Goal: Task Accomplishment & Management: Use online tool/utility

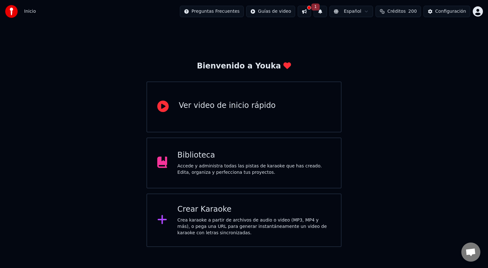
click at [222, 217] on div "Crea karaoke a partir de archivos de audio o video (MP3, MP4 y más), o pega una…" at bounding box center [254, 226] width 154 height 19
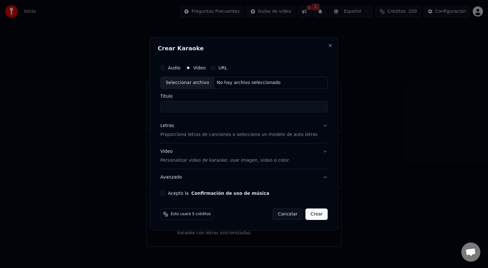
click at [314, 127] on button "Letras Proporciona letras de canciones o selecciona un modelo de auto letras" at bounding box center [244, 129] width 168 height 25
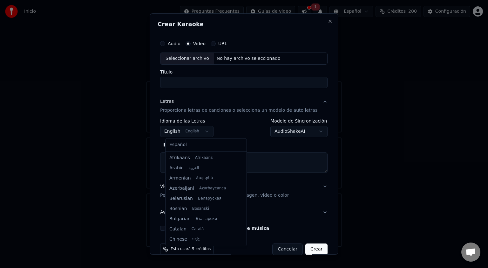
click at [205, 131] on body "**********" at bounding box center [244, 123] width 488 height 247
select select "**"
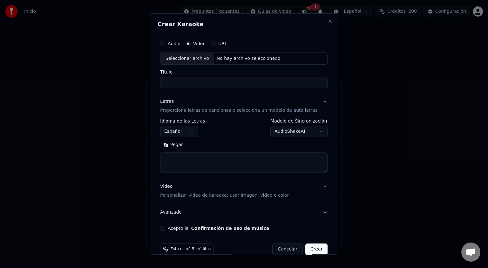
click at [309, 132] on body "**********" at bounding box center [244, 123] width 488 height 247
click at [235, 142] on body "**********" at bounding box center [244, 123] width 488 height 247
click at [183, 159] on textarea at bounding box center [244, 162] width 168 height 20
paste textarea "**********"
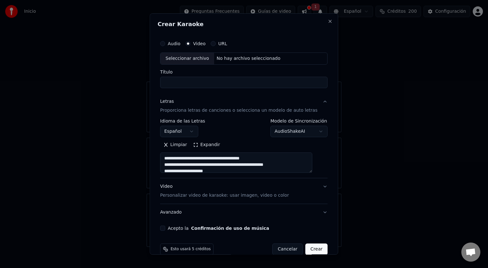
scroll to position [313, 0]
type textarea "**********"
click at [165, 228] on button "Acepto la Confirmación de uso de música" at bounding box center [162, 227] width 5 height 5
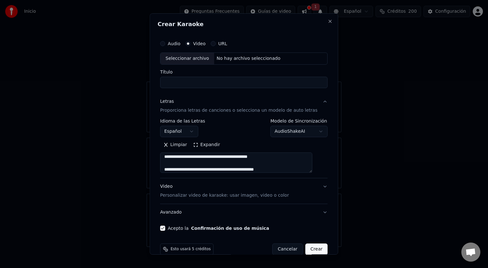
scroll to position [186, 0]
click at [186, 57] on div "Seleccionar archivo" at bounding box center [188, 58] width 54 height 11
type input "**********"
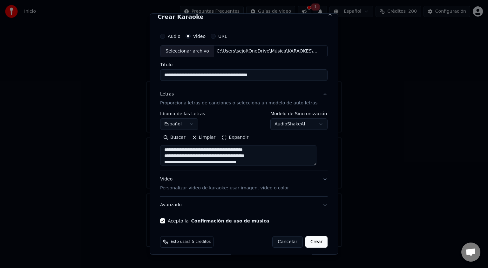
scroll to position [10, 0]
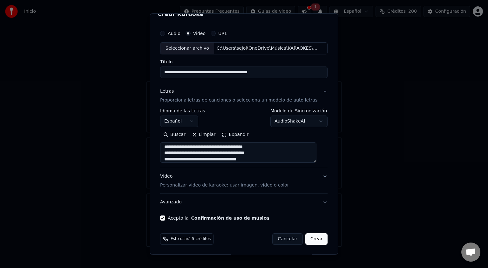
click at [193, 185] on p "Personalizar video de karaoke: usar imagen, video o color" at bounding box center [224, 185] width 129 height 6
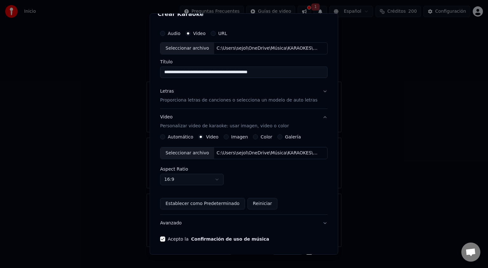
click at [200, 155] on div "Seleccionar archivo" at bounding box center [188, 152] width 54 height 11
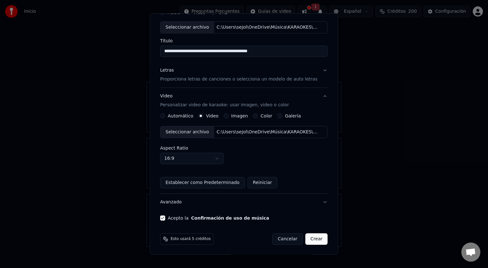
click at [221, 158] on body "**********" at bounding box center [244, 123] width 488 height 247
click at [223, 161] on body "**********" at bounding box center [244, 123] width 488 height 247
click at [313, 239] on button "Crear" at bounding box center [317, 238] width 22 height 11
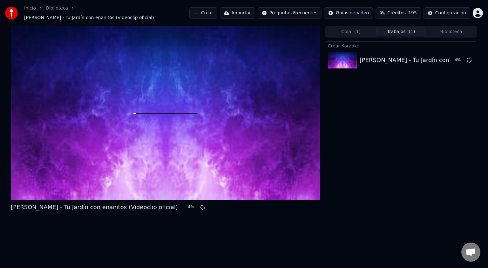
click at [479, 10] on html "Inicio Biblioteca [PERSON_NAME] - Tu Jardín con enanitos (Videoclip oficial) Cr…" at bounding box center [244, 134] width 488 height 268
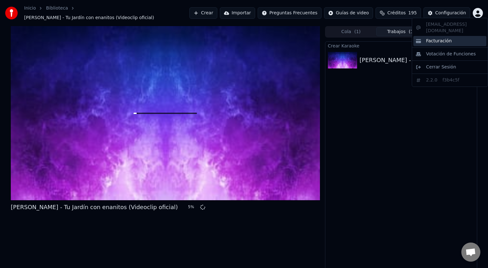
click at [438, 38] on span "Facturación" at bounding box center [439, 41] width 26 height 6
click at [478, 10] on html "Inicio Biblioteca [PERSON_NAME] - Tu Jardín con enanitos (Videoclip oficial) Cr…" at bounding box center [244, 134] width 488 height 268
click at [406, 9] on html "Inicio Biblioteca [PERSON_NAME] - Tu Jardín con enanitos (Videoclip oficial) Cr…" at bounding box center [244, 134] width 488 height 268
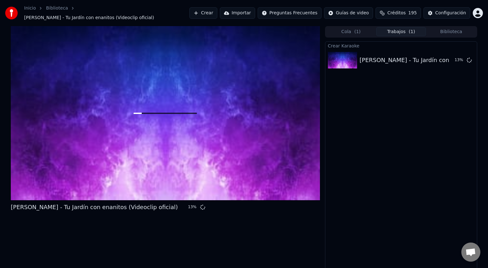
click at [406, 14] on span "Créditos" at bounding box center [397, 13] width 18 height 6
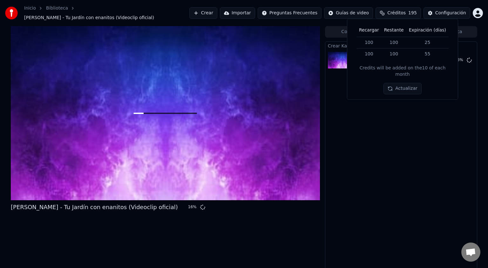
click at [373, 43] on td "100" at bounding box center [369, 43] width 25 height 12
click at [390, 41] on td "100" at bounding box center [394, 43] width 25 height 12
click at [426, 42] on td "25" at bounding box center [428, 43] width 42 height 12
click at [375, 31] on th "Recargar" at bounding box center [369, 30] width 25 height 13
click at [396, 30] on th "Restante" at bounding box center [394, 30] width 25 height 13
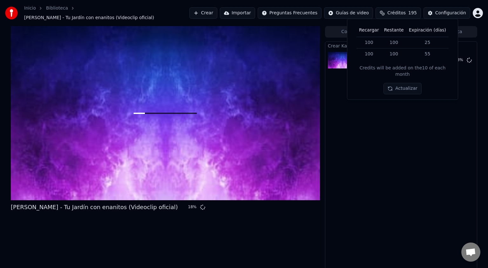
click at [423, 31] on th "Expiración (días)" at bounding box center [428, 30] width 42 height 13
click at [412, 83] on button "Actualizar" at bounding box center [403, 88] width 38 height 11
click at [482, 11] on html "Inicio Biblioteca [PERSON_NAME] - Tu Jardín con enanitos (Videoclip oficial) Cr…" at bounding box center [244, 134] width 488 height 268
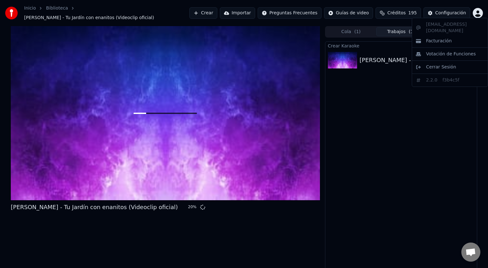
click at [446, 11] on html "Inicio Biblioteca [PERSON_NAME] - Tu Jardín con enanitos (Videoclip oficial) Cr…" at bounding box center [244, 134] width 488 height 268
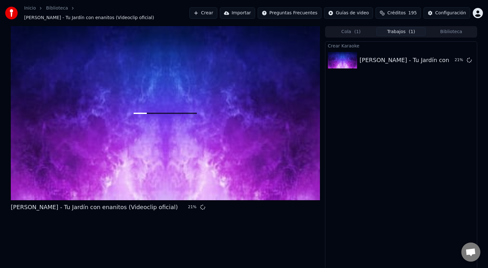
click at [446, 11] on div "Configuración" at bounding box center [451, 13] width 31 height 6
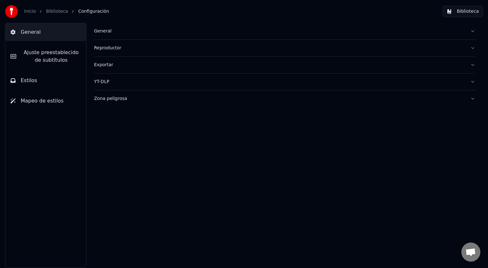
click at [42, 38] on button "General" at bounding box center [45, 32] width 81 height 18
click at [121, 35] on button "General" at bounding box center [285, 31] width 382 height 17
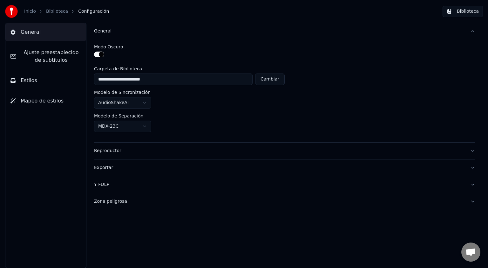
click at [34, 13] on link "Inicio" at bounding box center [30, 11] width 12 height 6
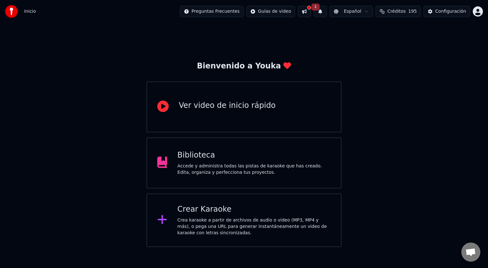
click at [229, 14] on html "Inicio Preguntas Frecuentes Guías de video 1 Español Créditos 195 Configuración…" at bounding box center [244, 123] width 488 height 247
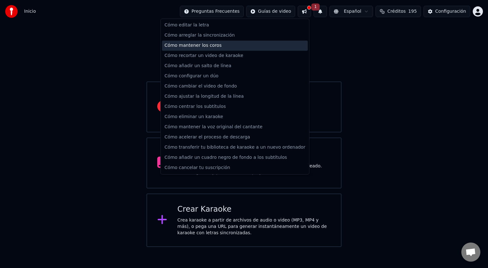
click at [205, 44] on div "Cómo mantener los coros" at bounding box center [235, 45] width 146 height 10
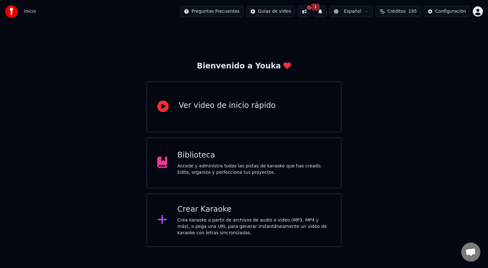
click at [28, 13] on span "Inicio" at bounding box center [30, 11] width 12 height 6
click at [14, 12] on img at bounding box center [11, 11] width 13 height 13
click at [285, 11] on html "Inicio Preguntas Frecuentes Guías de video 1 Español Créditos 195 Configuración…" at bounding box center [244, 123] width 488 height 247
click at [317, 13] on html "Inicio Preguntas Frecuentes Guías de video 1 Español Créditos 195 Configuración…" at bounding box center [244, 123] width 488 height 247
click at [311, 13] on button at bounding box center [304, 11] width 13 height 11
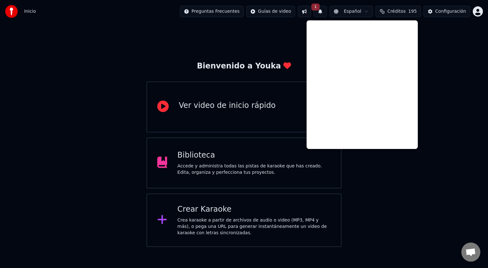
click at [461, 33] on div "Bienvenido a Youka Ver video de inicio rápido Biblioteca Accede y administra to…" at bounding box center [244, 135] width 488 height 224
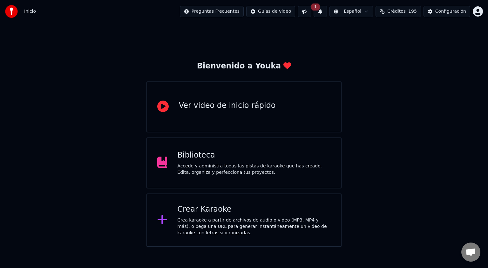
click at [476, 13] on html "Inicio Preguntas Frecuentes Guías de video 1 Español Créditos 195 Configuración…" at bounding box center [244, 123] width 488 height 247
click at [365, 47] on html "Inicio Preguntas Frecuentes Guías de video 1 Español Créditos 195 Configuración…" at bounding box center [244, 123] width 488 height 247
click at [27, 10] on span "Inicio" at bounding box center [30, 11] width 12 height 6
click at [327, 11] on button "1" at bounding box center [320, 11] width 13 height 11
click at [369, 32] on button "Actualizar" at bounding box center [376, 31] width 33 height 11
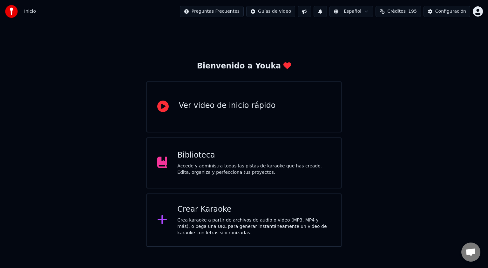
click at [213, 165] on div "Accede y administra todas las pistas de karaoke que has creado. Edita, organiza…" at bounding box center [254, 169] width 154 height 13
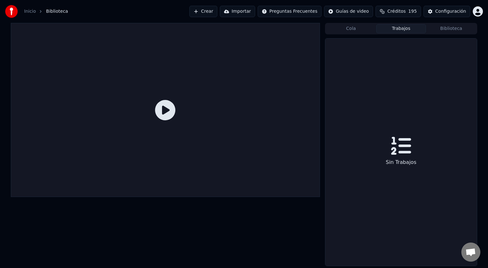
click at [407, 28] on button "Trabajos" at bounding box center [401, 28] width 50 height 9
click at [350, 31] on button "Cola" at bounding box center [351, 28] width 50 height 9
click at [450, 31] on button "Biblioteca" at bounding box center [451, 28] width 50 height 9
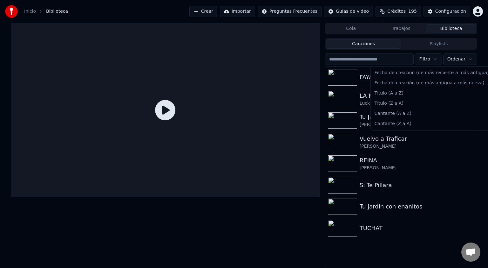
click at [462, 60] on html "Inicio Biblioteca Crear Importar Preguntas Frecuentes Guías de video Créditos 1…" at bounding box center [244, 134] width 488 height 268
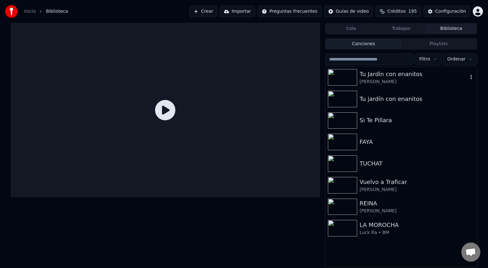
click at [346, 79] on img at bounding box center [342, 77] width 29 height 17
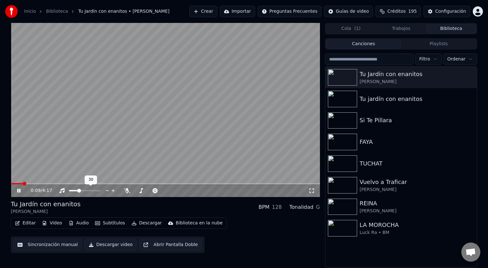
click at [78, 190] on span at bounding box center [79, 191] width 4 height 4
click at [81, 223] on button "Audio" at bounding box center [78, 222] width 25 height 9
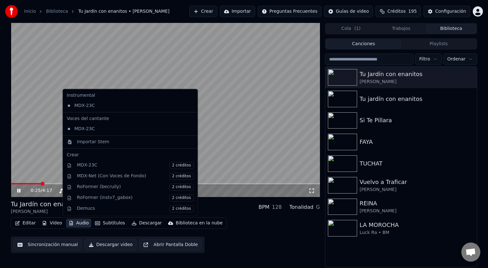
click at [88, 74] on video at bounding box center [165, 110] width 309 height 174
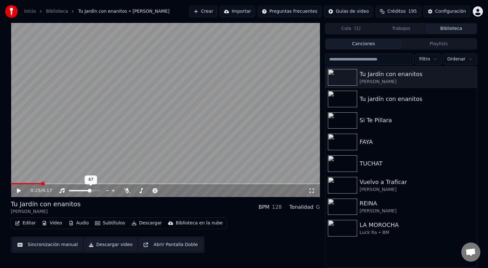
click at [90, 192] on span at bounding box center [90, 191] width 4 height 4
click at [19, 189] on icon at bounding box center [23, 190] width 15 height 5
click at [74, 190] on span at bounding box center [79, 190] width 21 height 1
click at [59, 182] on video at bounding box center [165, 110] width 309 height 174
click at [66, 183] on span at bounding box center [165, 183] width 309 height 1
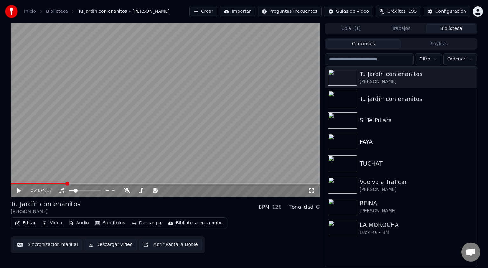
click at [18, 190] on icon at bounding box center [19, 190] width 4 height 4
click at [128, 190] on icon at bounding box center [127, 190] width 6 height 5
click at [128, 192] on icon at bounding box center [126, 190] width 3 height 5
click at [139, 190] on span at bounding box center [150, 190] width 32 height 1
click at [137, 191] on span at bounding box center [139, 191] width 4 height 4
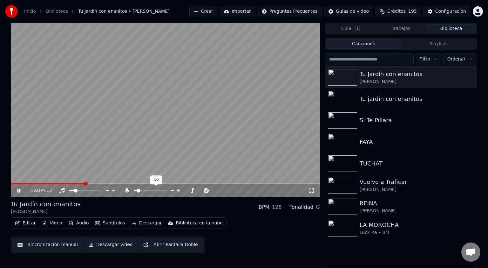
click at [137, 191] on span at bounding box center [139, 191] width 4 height 4
click at [138, 191] on span at bounding box center [139, 191] width 4 height 4
click at [72, 191] on span at bounding box center [74, 191] width 4 height 4
click at [135, 191] on span at bounding box center [137, 191] width 4 height 4
click at [137, 190] on span at bounding box center [137, 191] width 4 height 4
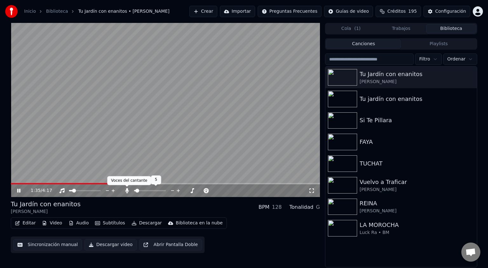
click at [129, 190] on icon at bounding box center [127, 190] width 6 height 5
click at [136, 190] on span at bounding box center [138, 191] width 4 height 4
click at [79, 224] on button "Audio" at bounding box center [78, 222] width 25 height 9
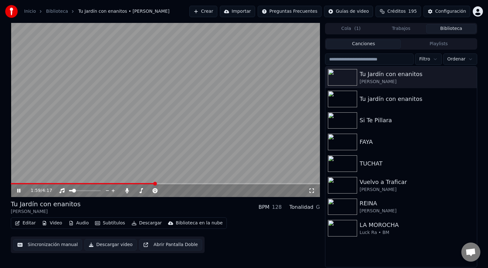
click at [86, 99] on video at bounding box center [165, 110] width 309 height 174
